Goal: Find specific page/section: Find specific page/section

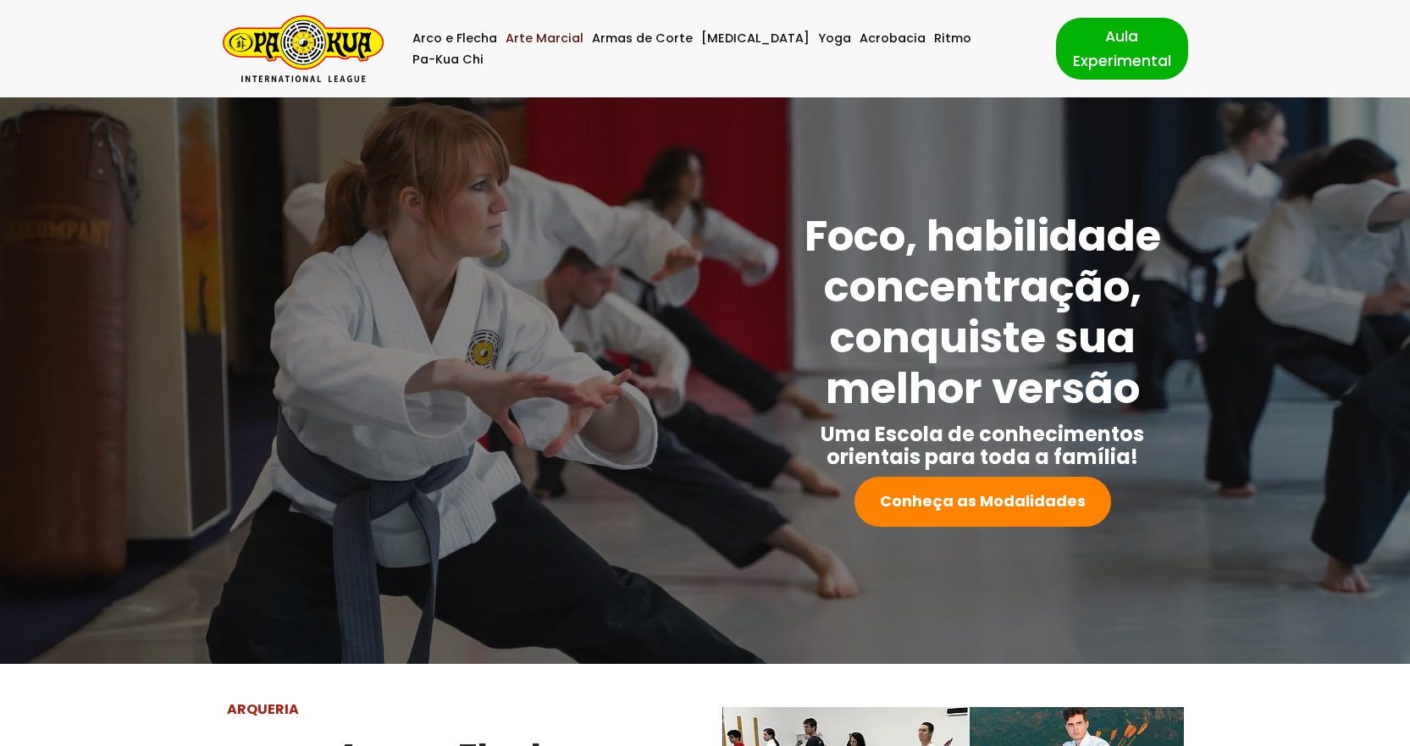
click at [557, 48] on link "Arte Marcial" at bounding box center [545, 38] width 78 height 21
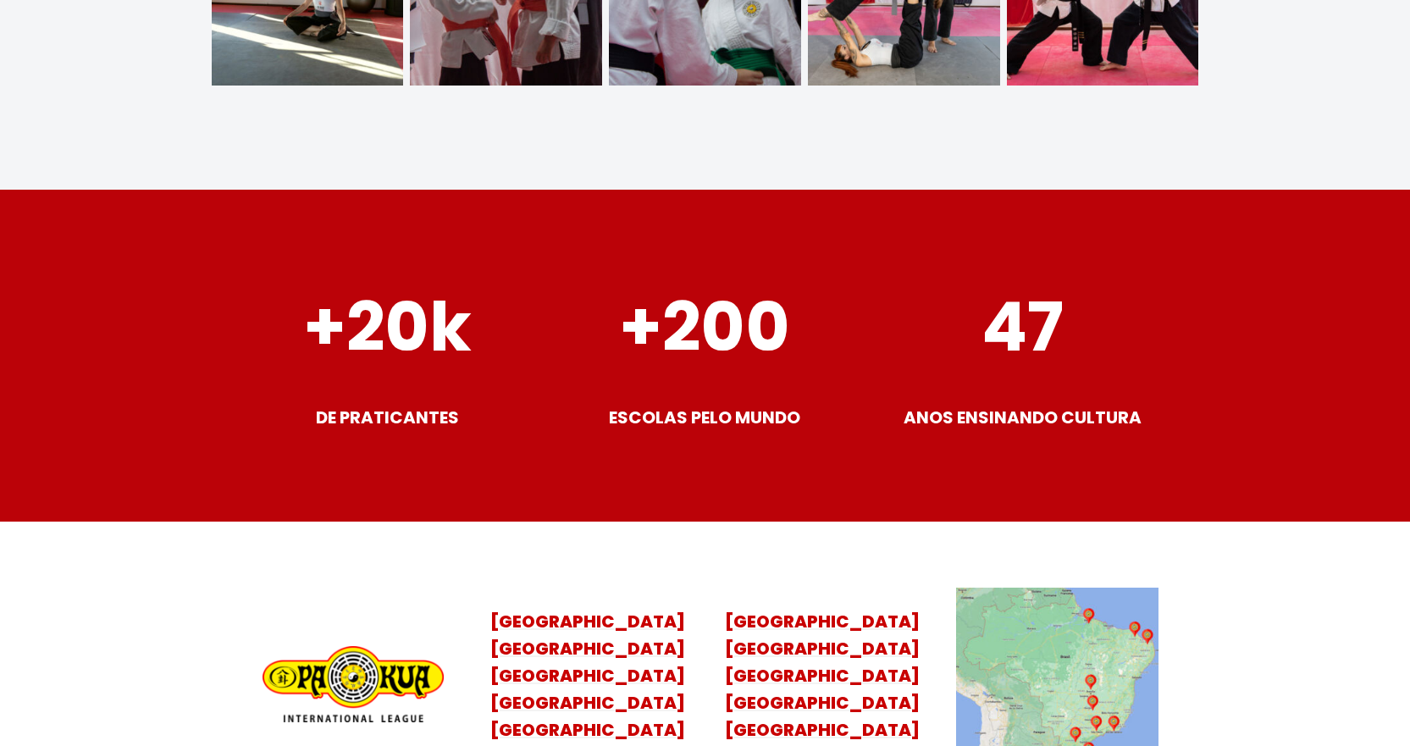
scroll to position [6730, 0]
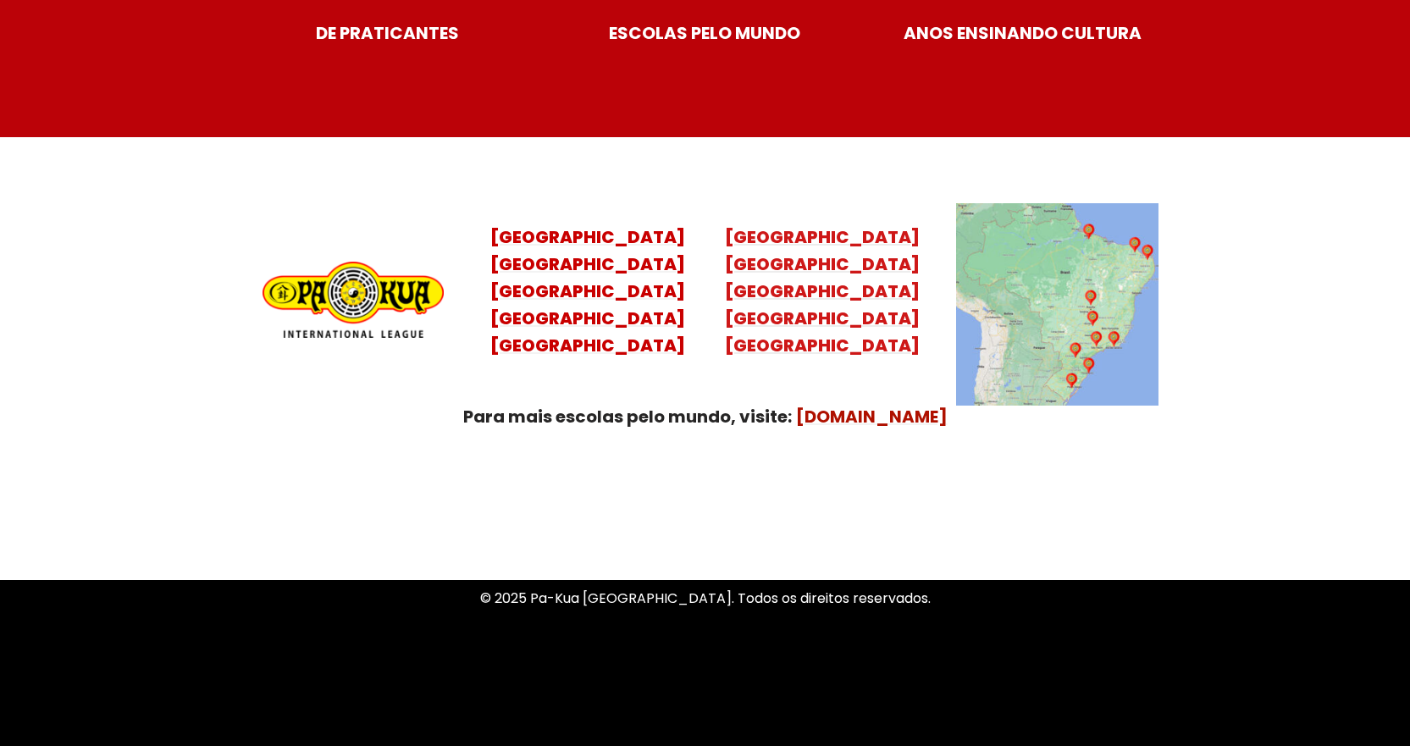
click at [818, 299] on mark "Minas Gerais Distrito Federal Rio Grande do Norte" at bounding box center [822, 318] width 195 height 78
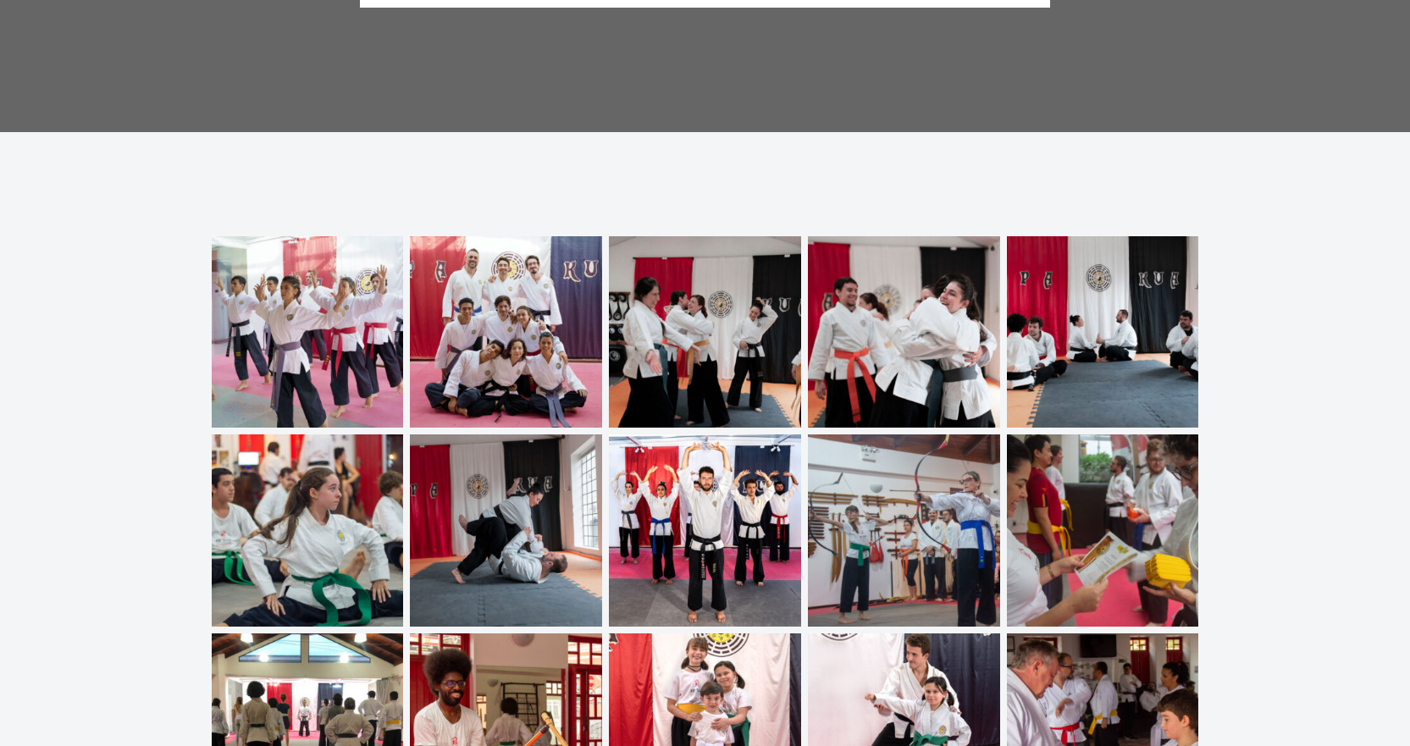
scroll to position [5443, 0]
